Goal: Navigation & Orientation: Find specific page/section

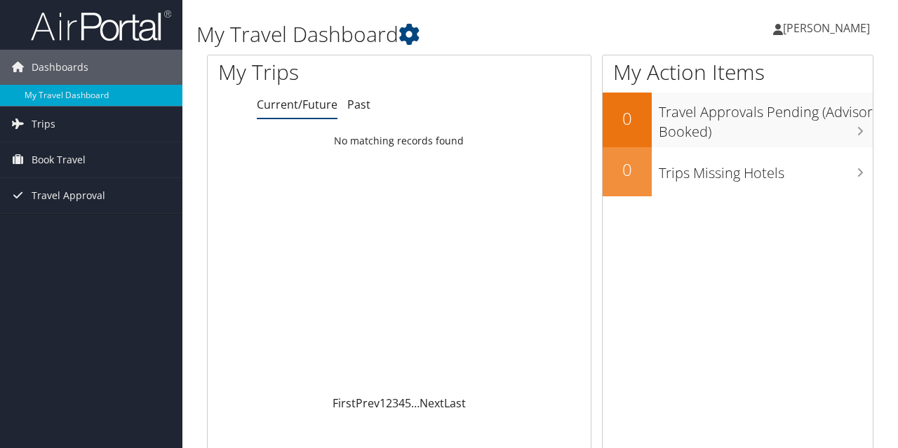
click at [368, 106] on ul "Current/Future Past" at bounding box center [424, 105] width 334 height 25
click at [368, 106] on link "Past" at bounding box center [358, 104] width 23 height 15
click at [41, 124] on span "Trips" at bounding box center [44, 124] width 24 height 35
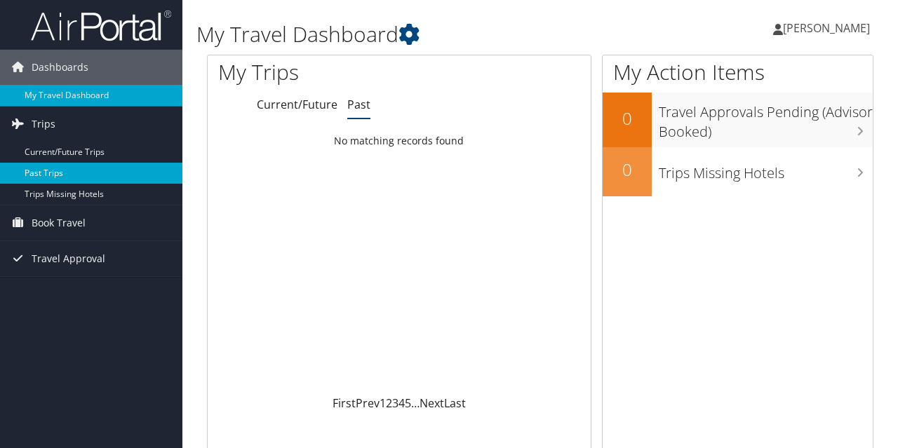
click at [48, 174] on link "Past Trips" at bounding box center [91, 173] width 182 height 21
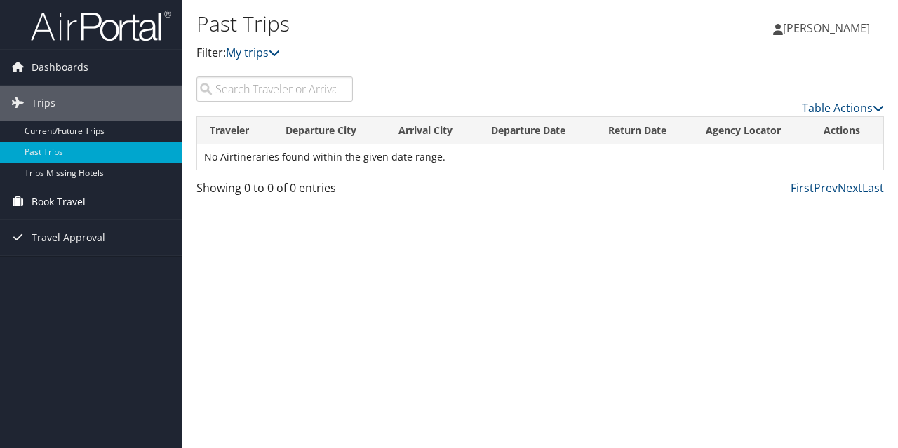
click at [74, 205] on span "Book Travel" at bounding box center [59, 201] width 54 height 35
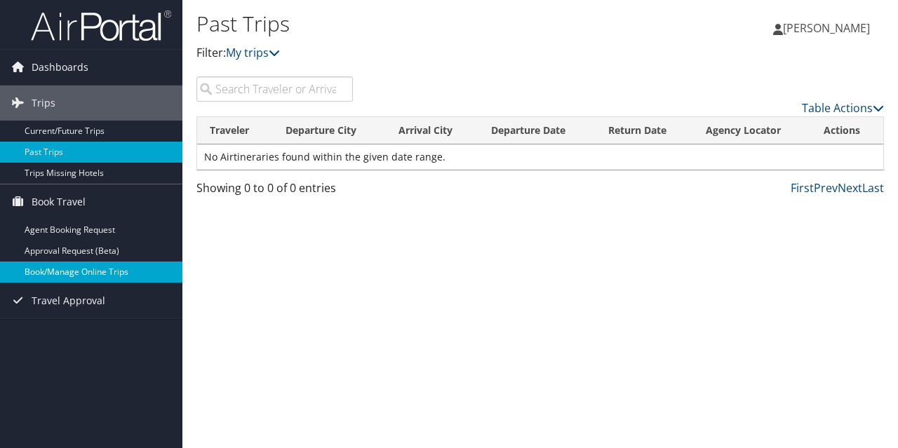
click at [72, 268] on link "Book/Manage Online Trips" at bounding box center [91, 272] width 182 height 21
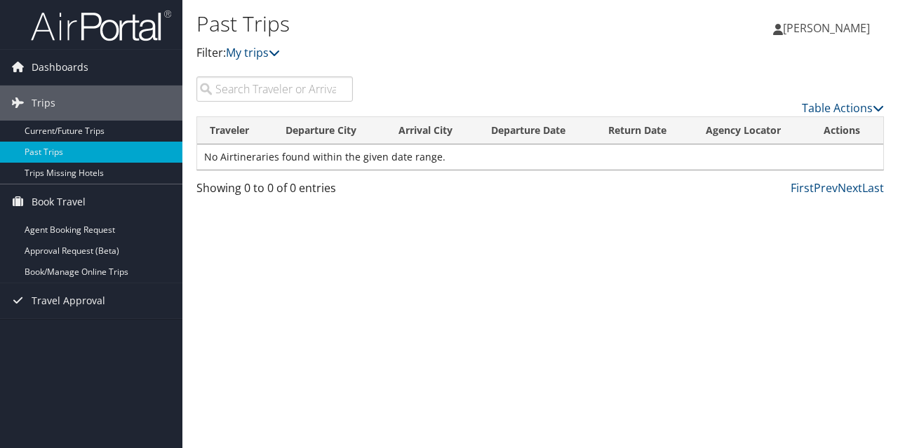
click at [862, 25] on span "[PERSON_NAME]" at bounding box center [826, 27] width 87 height 15
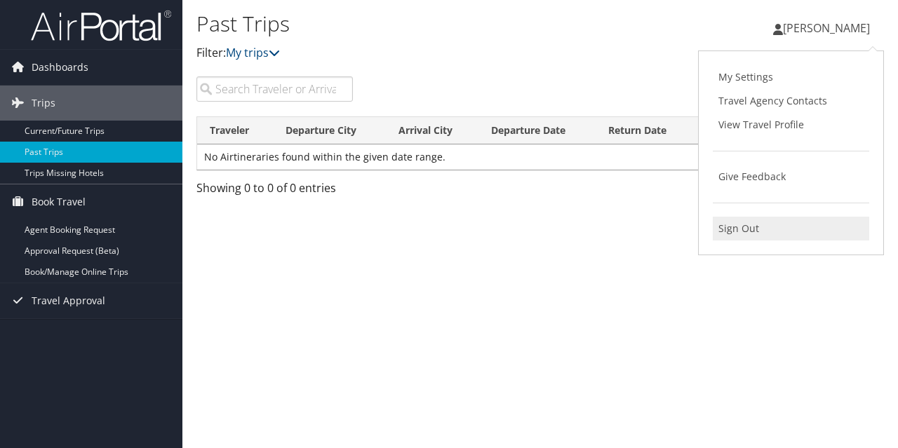
click at [746, 228] on link "Sign Out" at bounding box center [791, 229] width 156 height 24
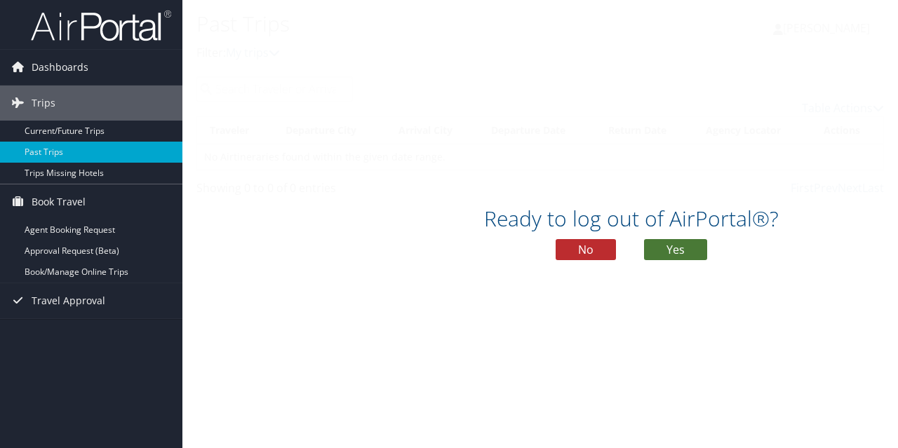
click at [687, 248] on button "Yes" at bounding box center [675, 249] width 63 height 21
